Goal: Task Accomplishment & Management: Complete application form

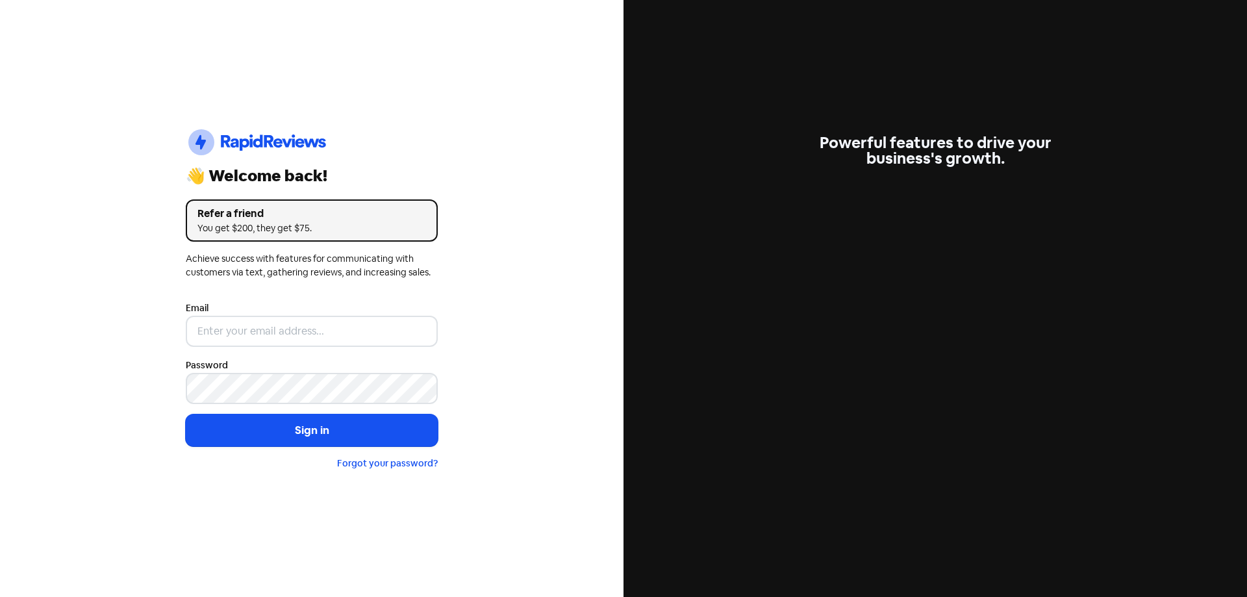
type input "[EMAIL_ADDRESS][DOMAIN_NAME]"
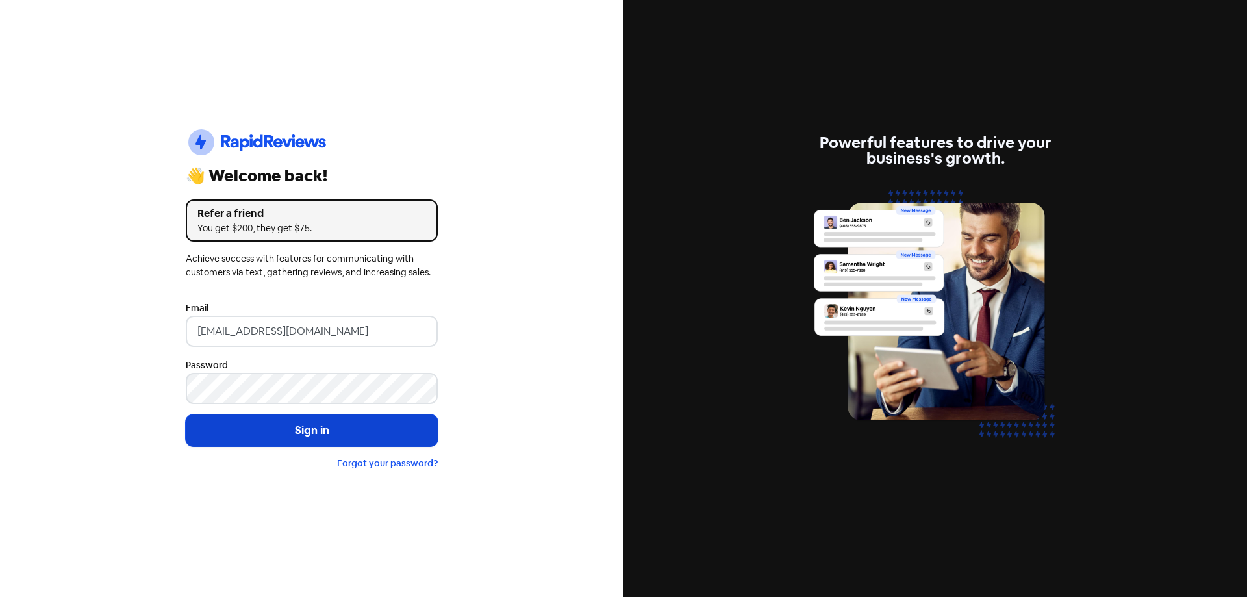
click at [300, 437] on button "Sign in" at bounding box center [312, 430] width 252 height 32
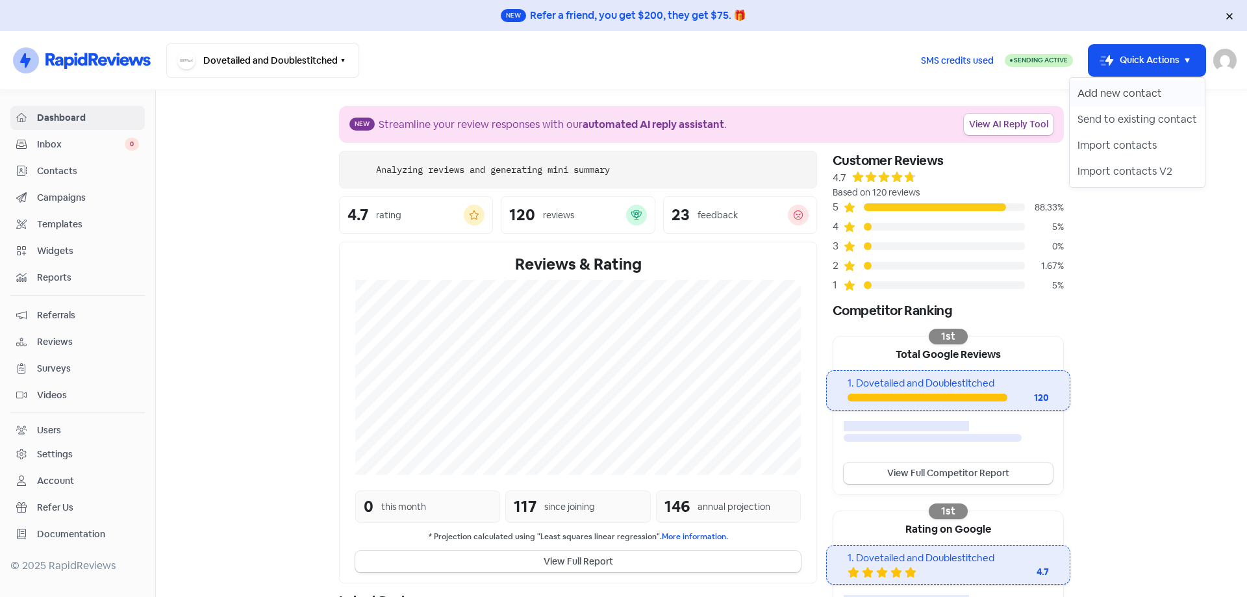
click at [1113, 88] on button "Add new contact" at bounding box center [1137, 94] width 135 height 26
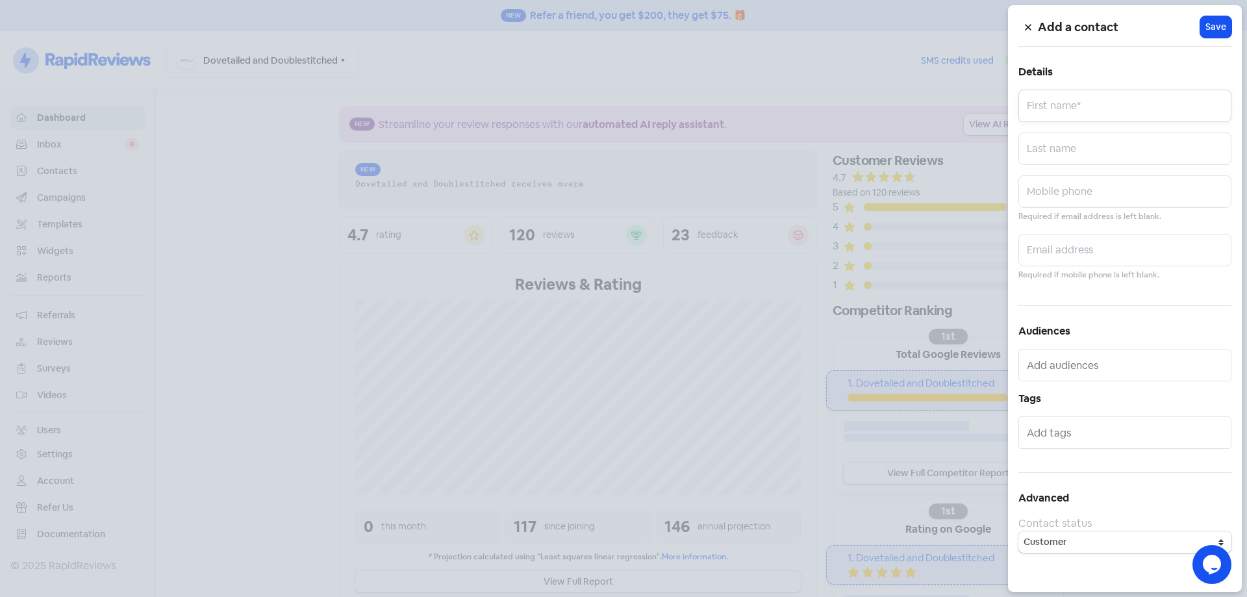
click at [1074, 118] on input "text" at bounding box center [1124, 106] width 213 height 32
paste input "Mel"
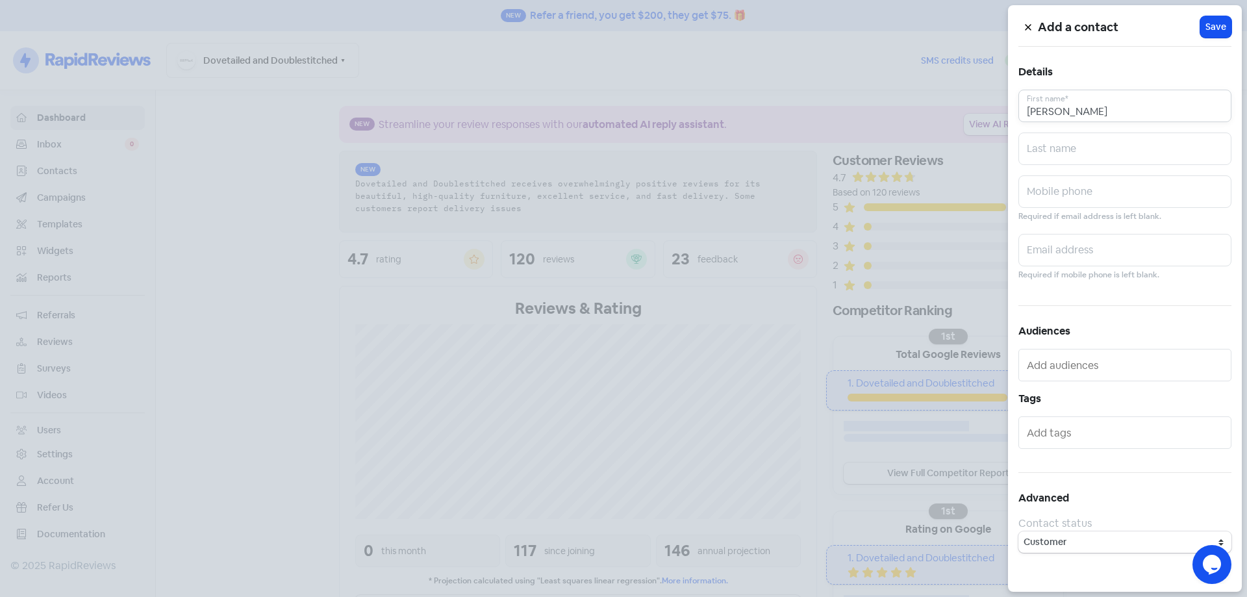
type input "Mel"
click at [1170, 182] on input "text" at bounding box center [1124, 191] width 213 height 32
paste input "0492937236"
type input "0492937236"
click at [1135, 253] on input "text" at bounding box center [1124, 250] width 213 height 32
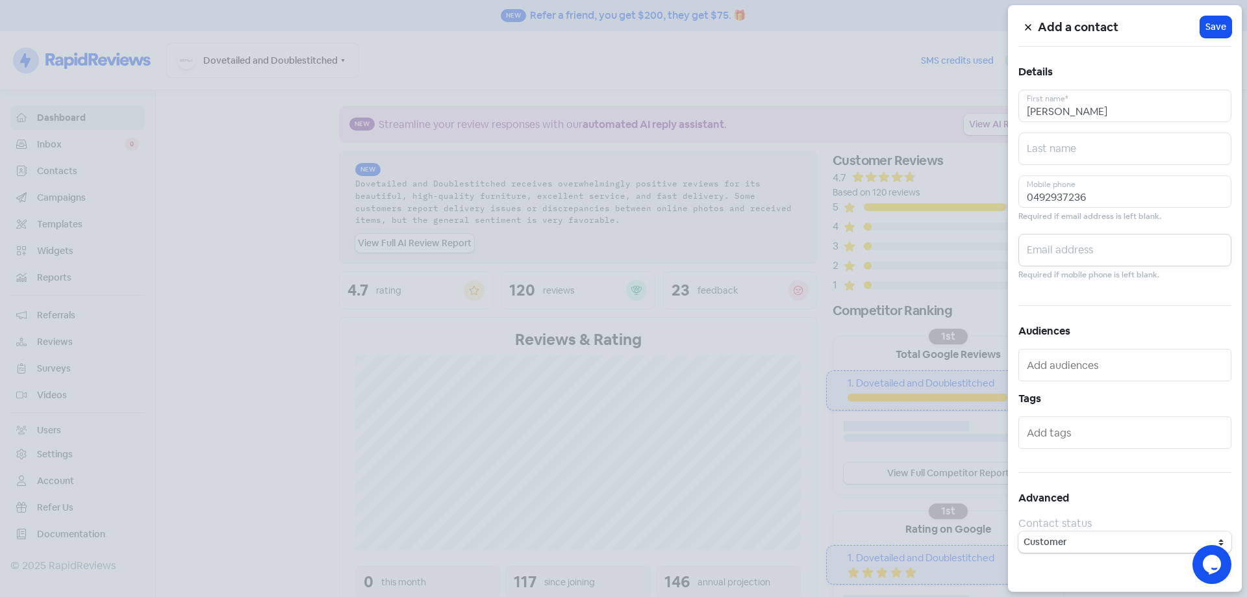
paste input "melhowarth73@gmail.com"
type input "melhowarth73@gmail.com"
click at [1216, 30] on span "Save" at bounding box center [1216, 27] width 21 height 14
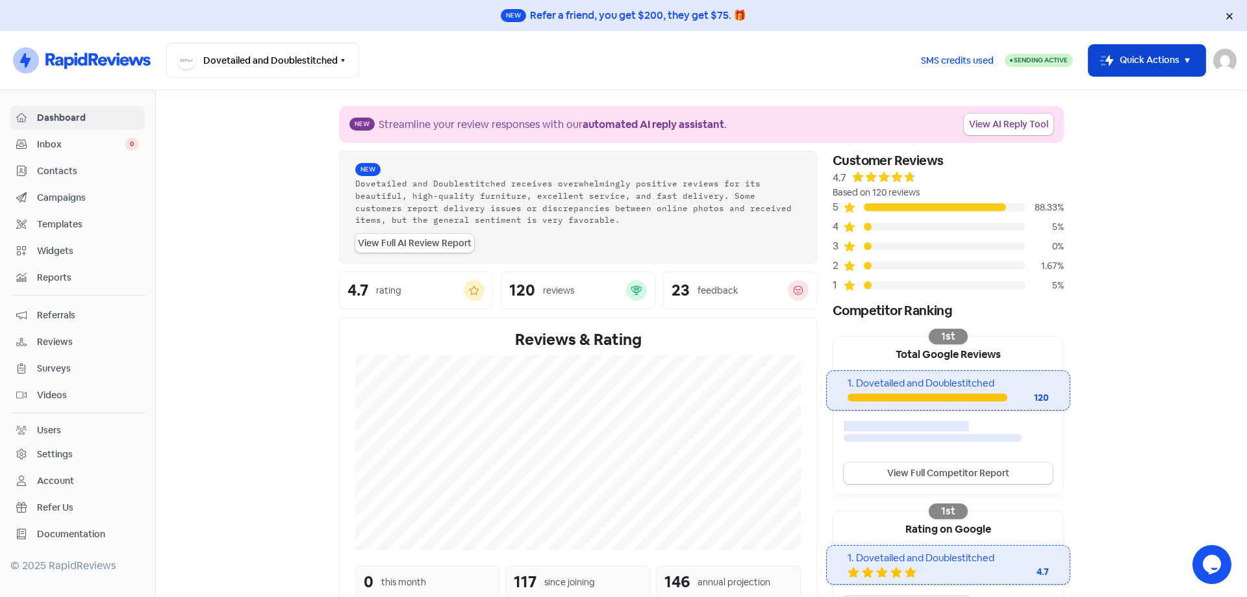
click at [1121, 55] on button "Icon For Thunder-move Quick Actions" at bounding box center [1147, 60] width 117 height 31
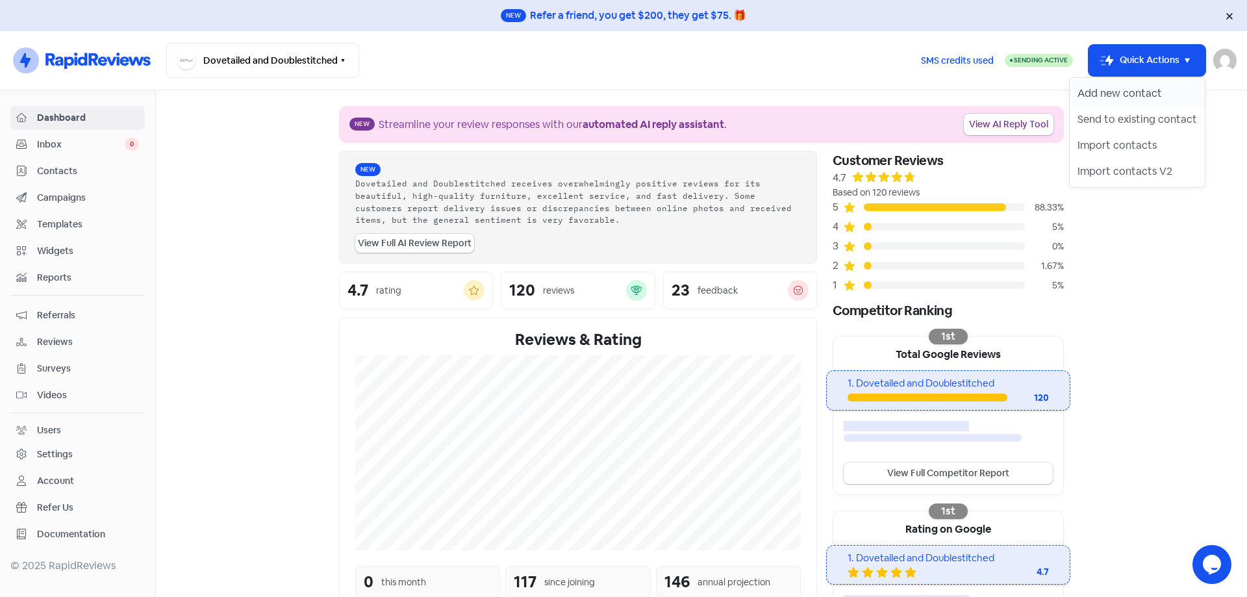
click at [1121, 87] on button "Add new contact" at bounding box center [1137, 94] width 135 height 26
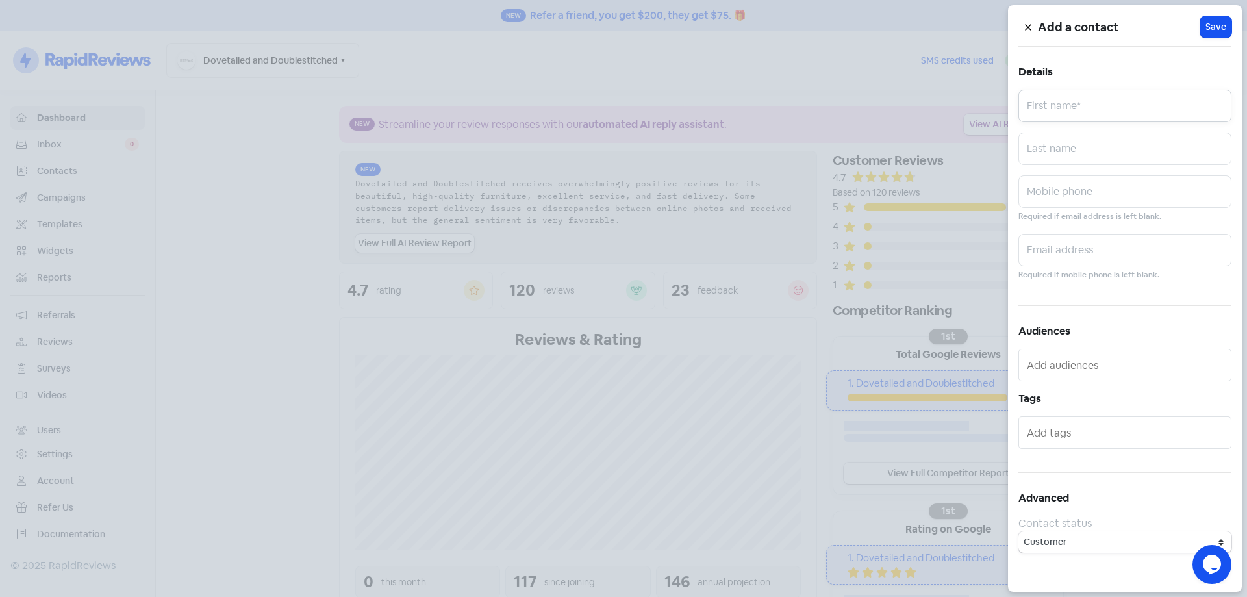
click at [1122, 99] on input "text" at bounding box center [1124, 106] width 213 height 32
paste input "Kevin"
type input "Kevin"
click at [1150, 149] on input "text" at bounding box center [1124, 149] width 213 height 32
click at [1107, 199] on input "text" at bounding box center [1124, 191] width 213 height 32
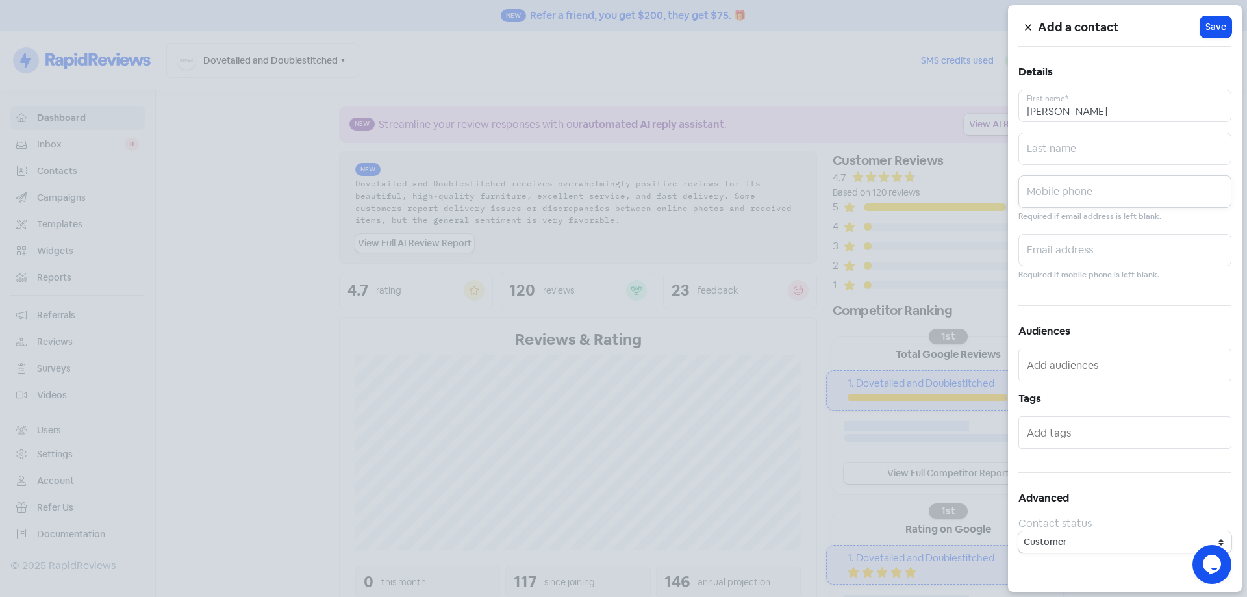
paste input "0403906989"
type input "0403906989"
click at [1141, 257] on input "text" at bounding box center [1124, 250] width 213 height 32
paste input "chillita.piwi@gmail.com"
type input "chillita.piwi@gmail.com"
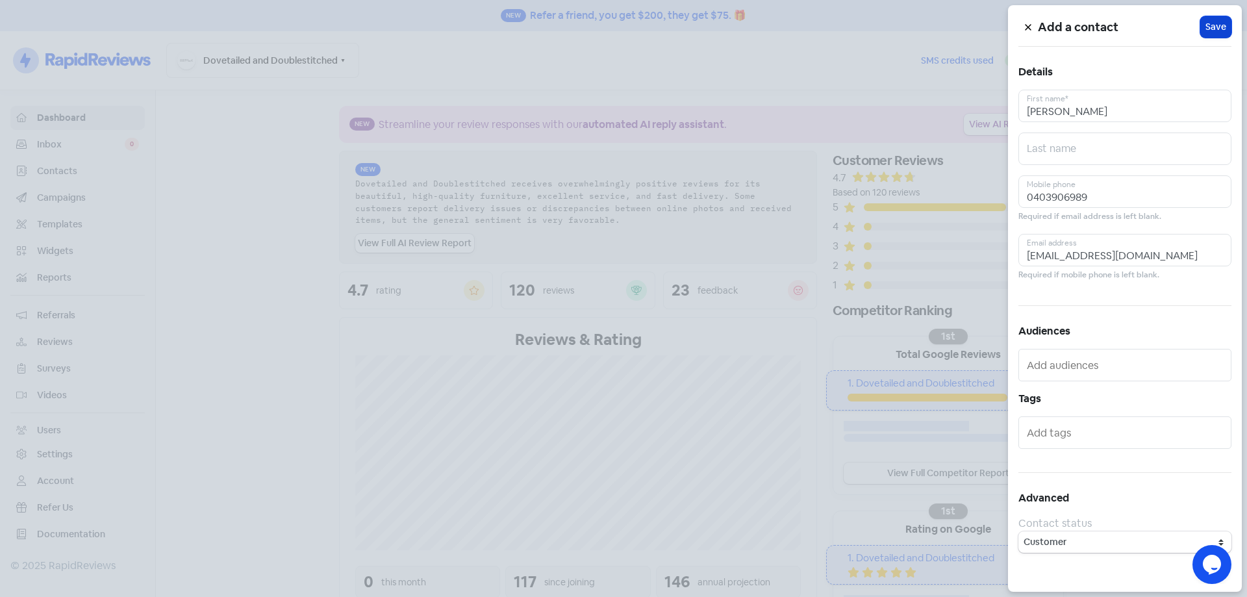
click at [1211, 24] on span "Save" at bounding box center [1216, 27] width 21 height 14
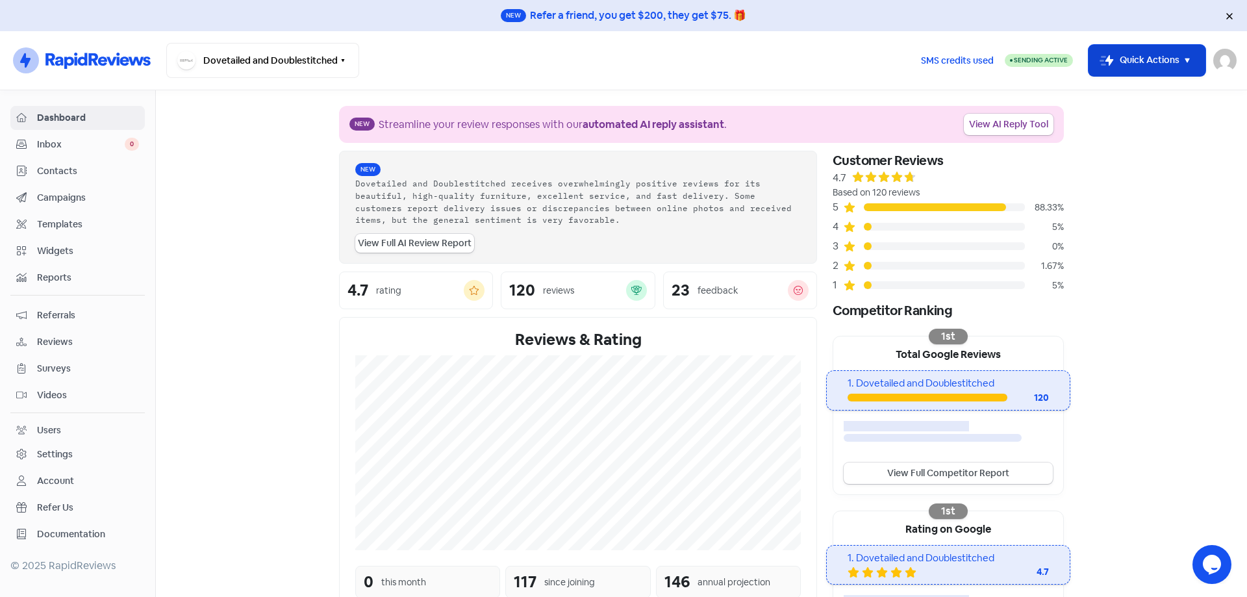
click at [1135, 61] on button "Icon For Thunder-move Quick Actions" at bounding box center [1147, 60] width 117 height 31
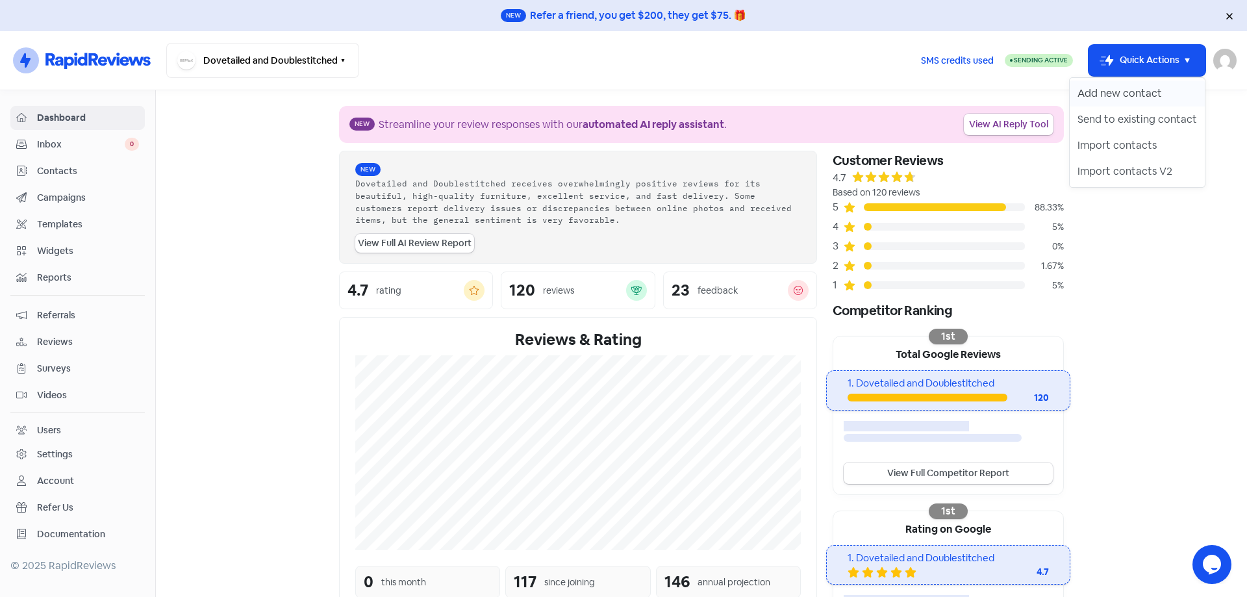
click at [1128, 85] on button "Add new contact" at bounding box center [1137, 94] width 135 height 26
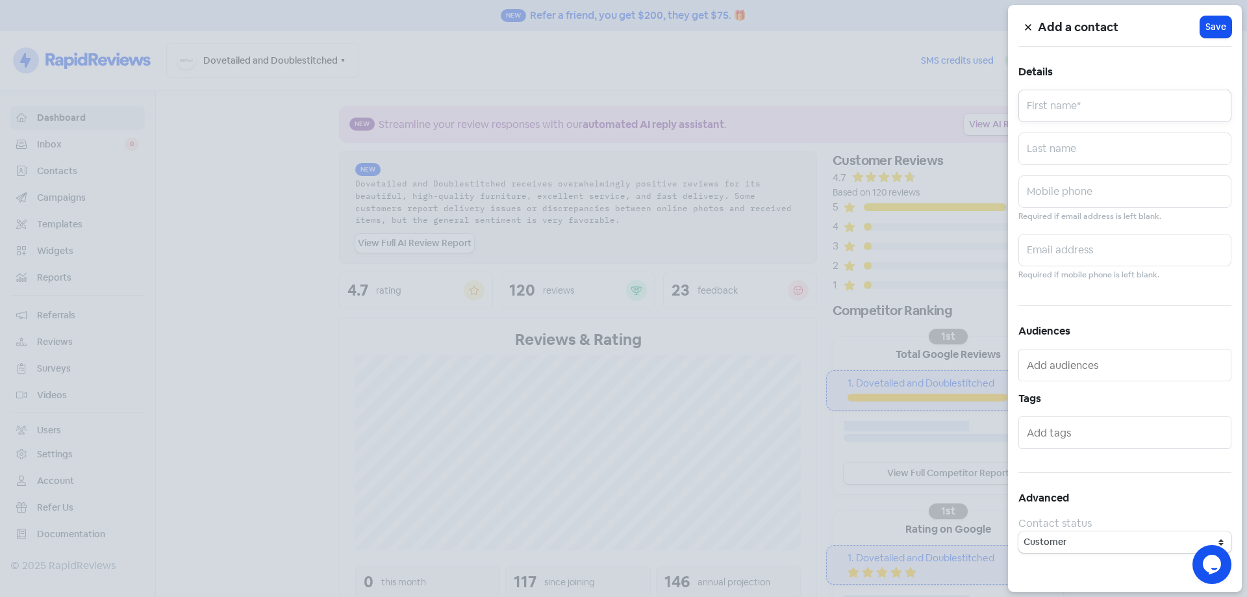
click at [1119, 112] on input "text" at bounding box center [1124, 106] width 213 height 32
paste input "Sherry"
type input "Sherry"
click at [1061, 177] on input "text" at bounding box center [1124, 191] width 213 height 32
paste input "478810886"
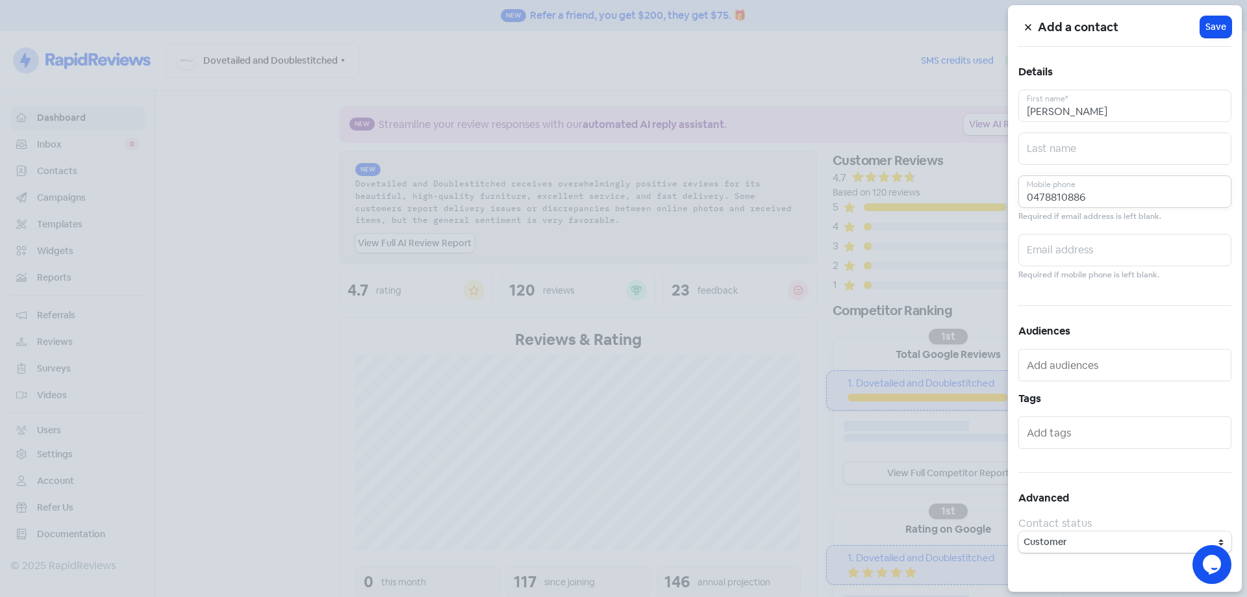
type input "0478810886"
click at [1093, 252] on input "text" at bounding box center [1124, 250] width 213 height 32
paste input "dearsherrysh@hotmail.com"
type input "dearsherrysh@hotmail.com"
click at [1224, 31] on span "Save" at bounding box center [1216, 27] width 21 height 14
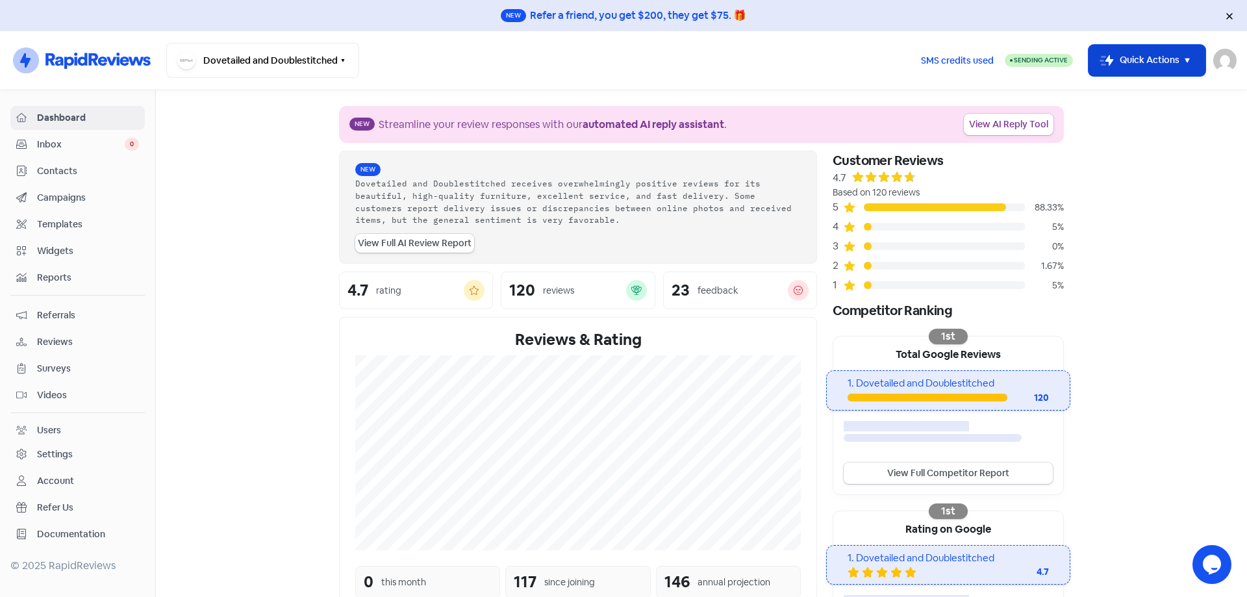
click at [1148, 62] on nav "Icon For Thunder-circle Dovetailed and Doublestitched Switch Business All busin…" at bounding box center [623, 60] width 1247 height 59
drag, startPoint x: 1148, startPoint y: 62, endPoint x: 1146, endPoint y: 73, distance: 11.2
click at [1148, 63] on button "Icon For Thunder-move Quick Actions" at bounding box center [1147, 60] width 117 height 31
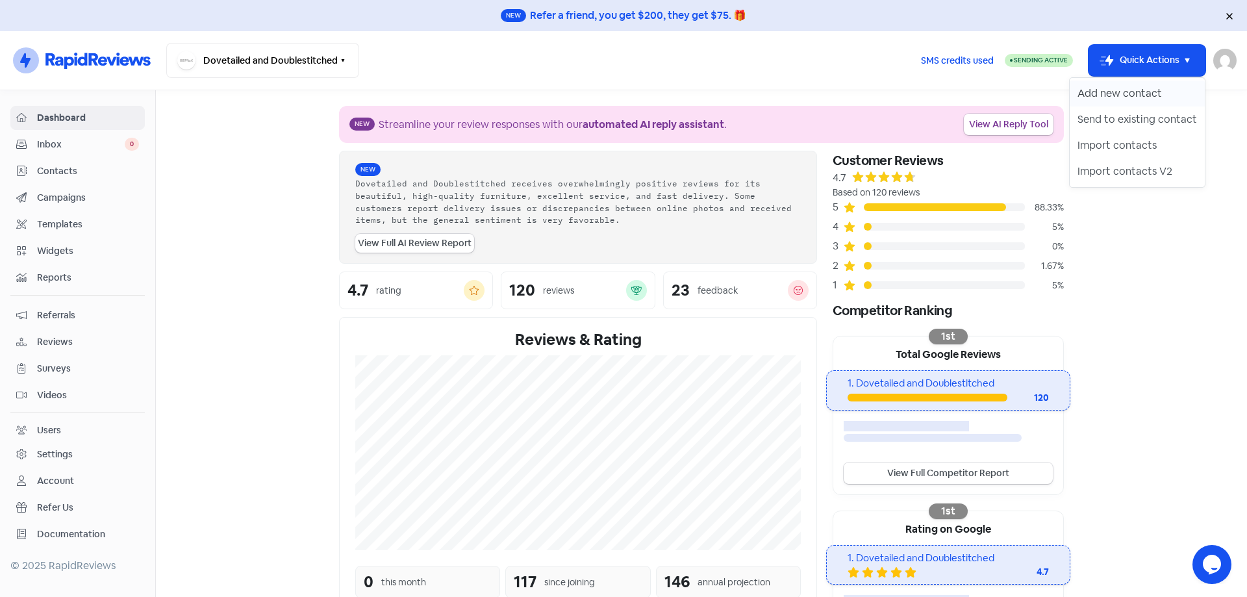
click at [1136, 90] on button "Add new contact" at bounding box center [1137, 94] width 135 height 26
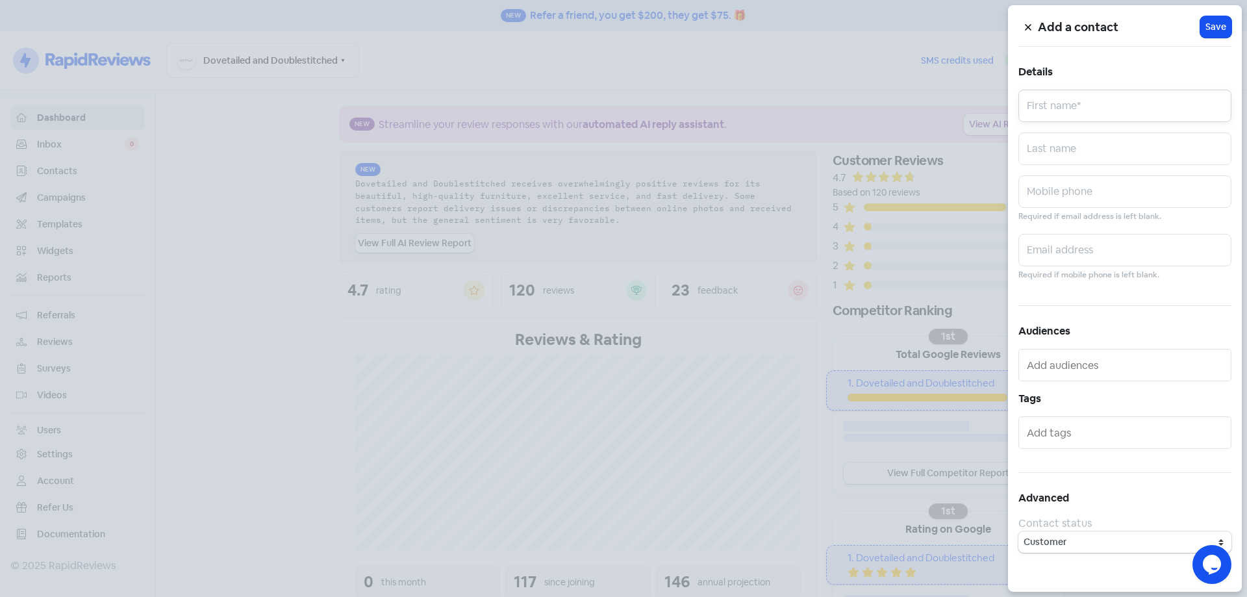
click at [1133, 111] on input "text" at bounding box center [1124, 106] width 213 height 32
paste input "Anthony"
type input "Anthony"
click at [1080, 182] on input "text" at bounding box center [1124, 191] width 213 height 32
paste input "414216244"
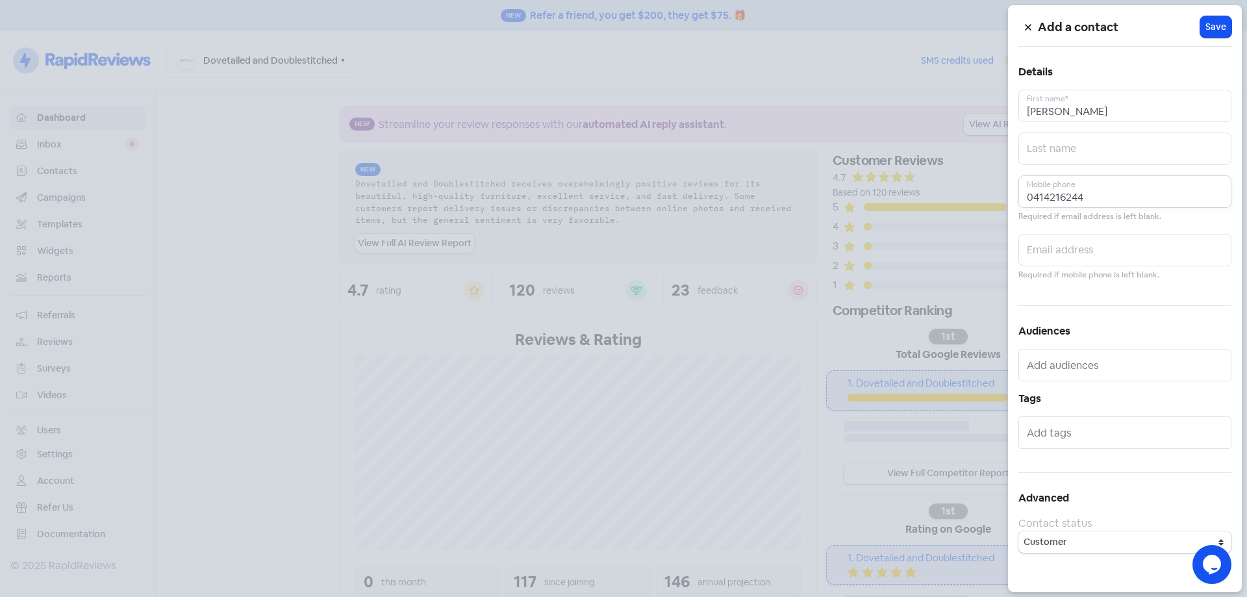
type input "0414216244"
click at [1117, 247] on input "text" at bounding box center [1124, 250] width 213 height 32
paste input "anthonyjucha@gmail.com"
type input "anthonyjucha@gmail.com"
click at [1218, 20] on span "Save" at bounding box center [1216, 27] width 21 height 14
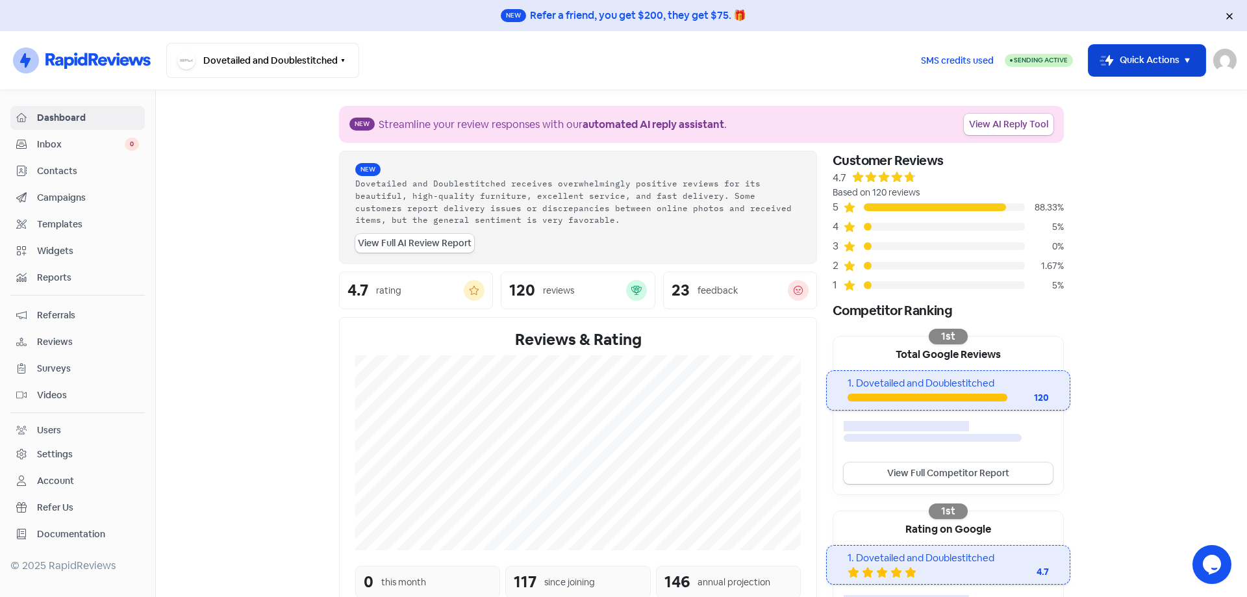
click at [1143, 55] on button "Icon For Thunder-move Quick Actions" at bounding box center [1147, 60] width 117 height 31
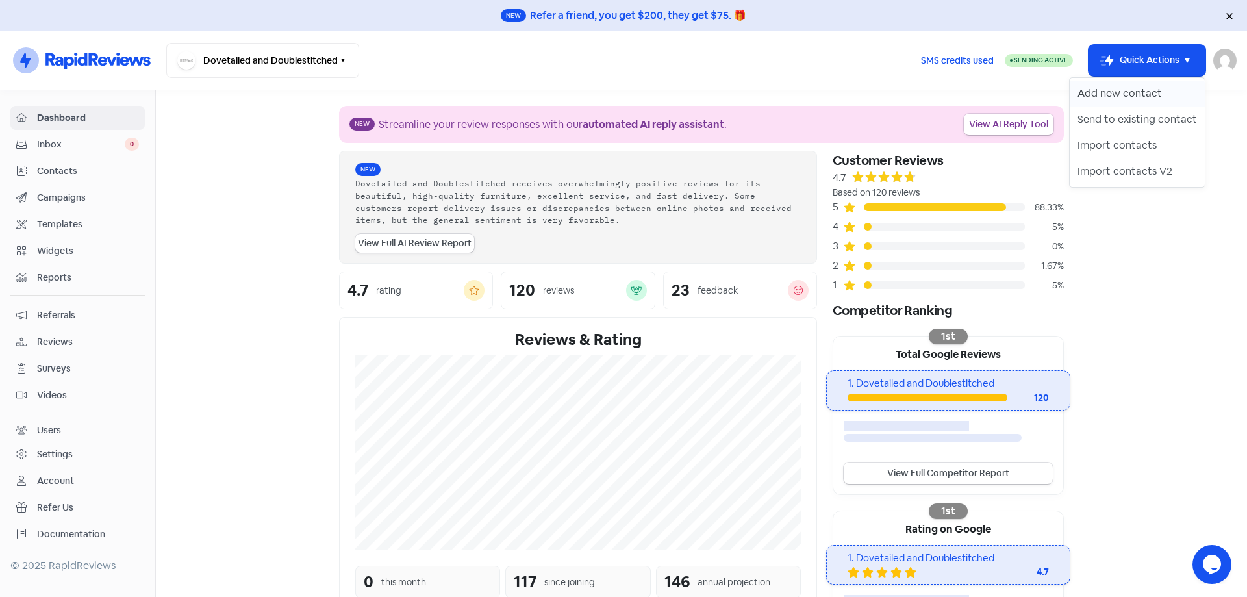
click at [1138, 88] on button "Add new contact" at bounding box center [1137, 94] width 135 height 26
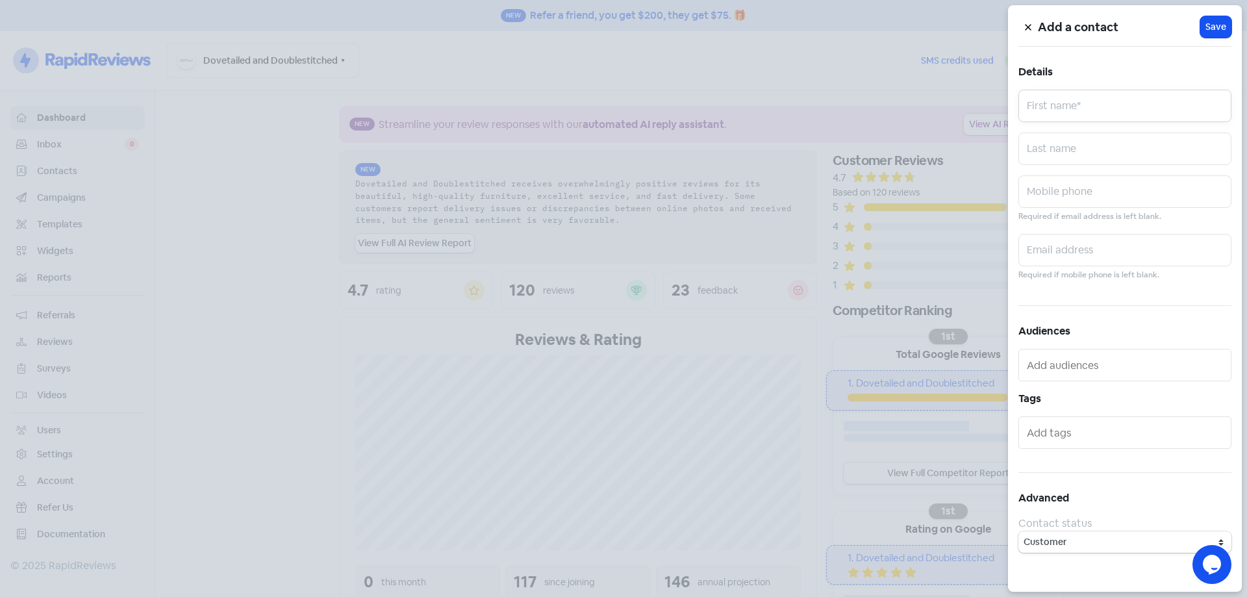
click at [1106, 103] on input "text" at bounding box center [1124, 106] width 213 height 32
paste input "Murali"
type input "Murali"
click at [1112, 198] on input "text" at bounding box center [1124, 191] width 213 height 32
paste input "0407128959"
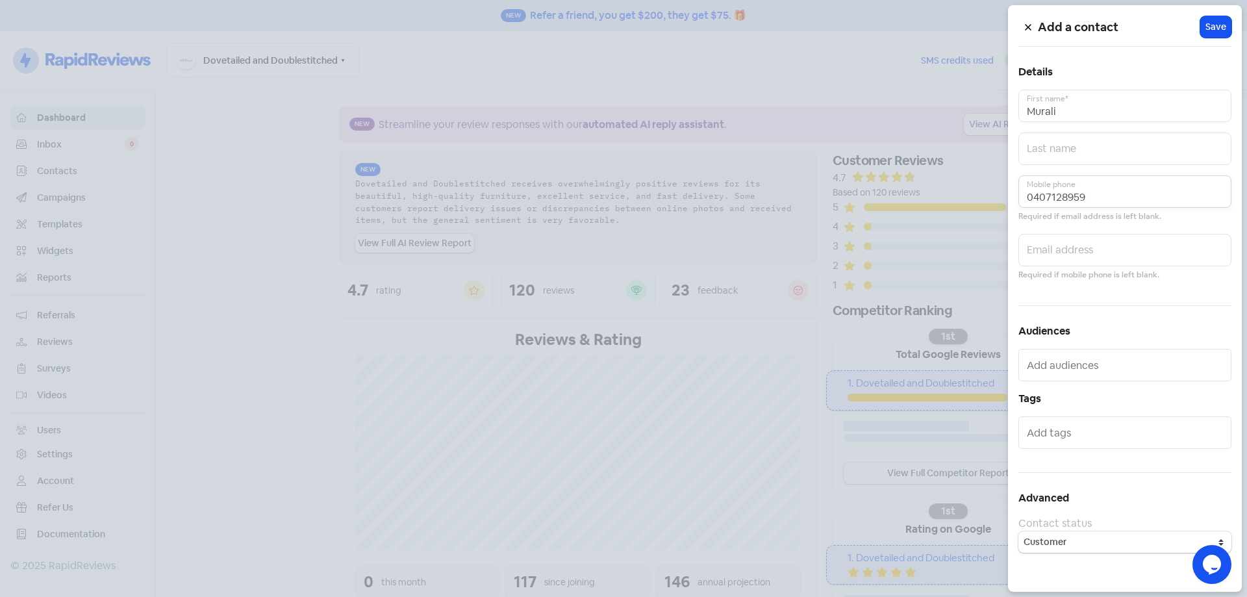
type input "0407128959"
click at [1079, 236] on input "text" at bounding box center [1124, 250] width 213 height 32
paste input "gkmkris@gmail.com"
type input "gkmkris@gmail.com"
click at [1215, 28] on span "Save" at bounding box center [1216, 27] width 21 height 14
